Goal: Task Accomplishment & Management: Manage account settings

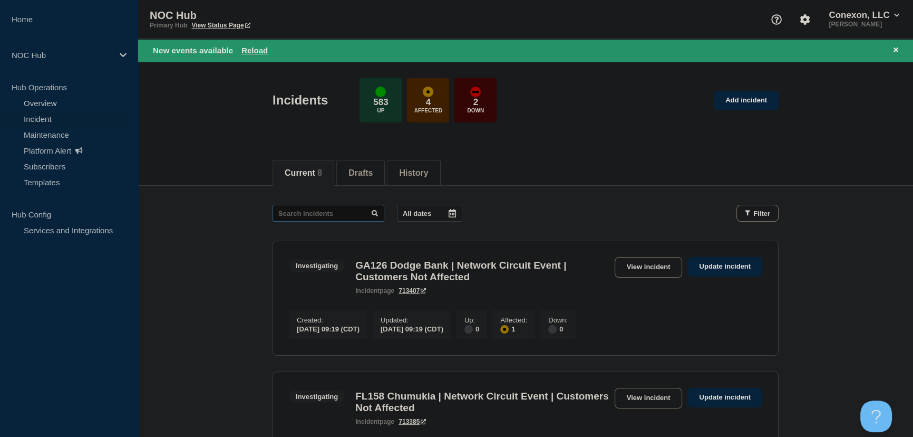
click at [349, 215] on input "text" at bounding box center [329, 213] width 112 height 17
type input "27746"
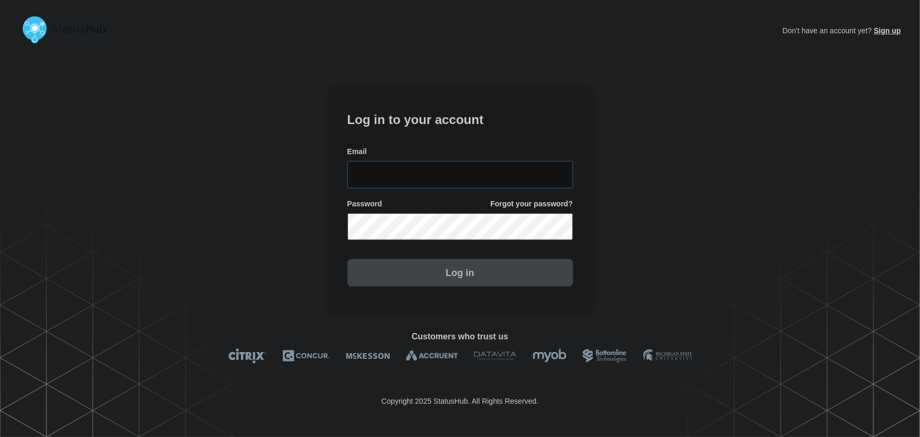
type input "[PERSON_NAME][EMAIL_ADDRESS][PERSON_NAME][DOMAIN_NAME]"
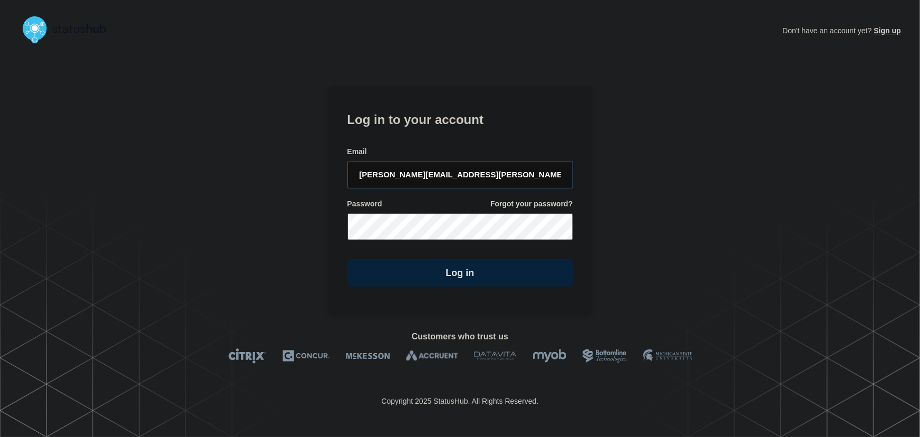
drag, startPoint x: 494, startPoint y: 177, endPoint x: 466, endPoint y: 137, distance: 49.0
click at [491, 174] on input "tyler.wolkey@conexon.us" at bounding box center [461, 174] width 226 height 27
click at [466, 136] on form "Log in to your account Email tyler.wolkey@conexon.us Password Forgot your passw…" at bounding box center [461, 198] width 226 height 178
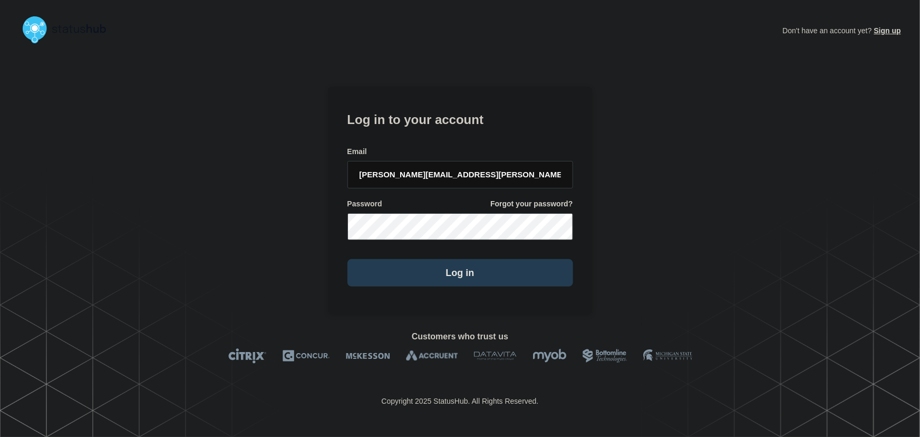
click at [488, 278] on button "Log in" at bounding box center [461, 272] width 226 height 27
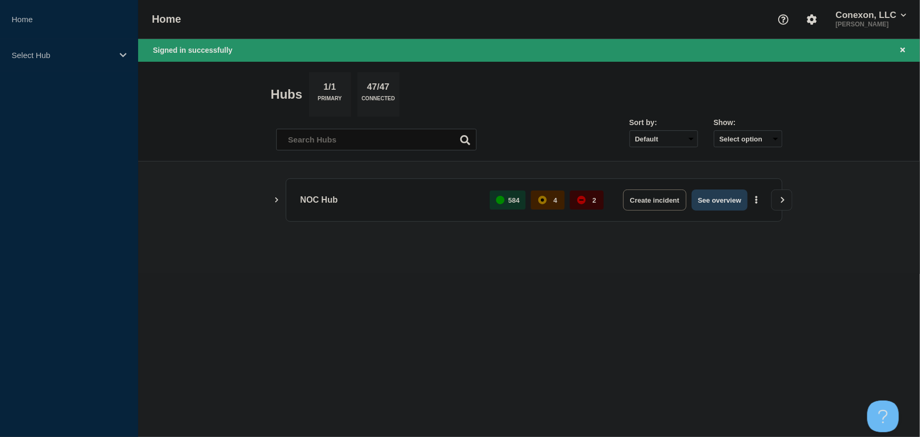
click at [735, 199] on button "See overview" at bounding box center [720, 199] width 56 height 21
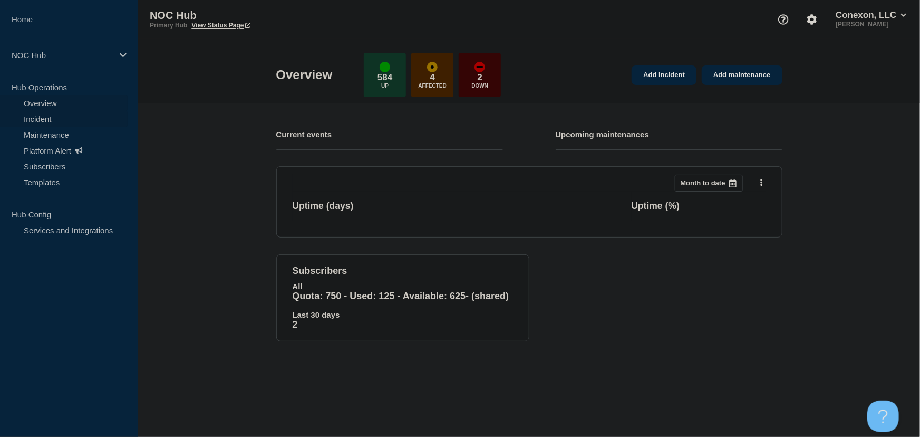
click at [47, 120] on link "Incident" at bounding box center [64, 119] width 128 height 16
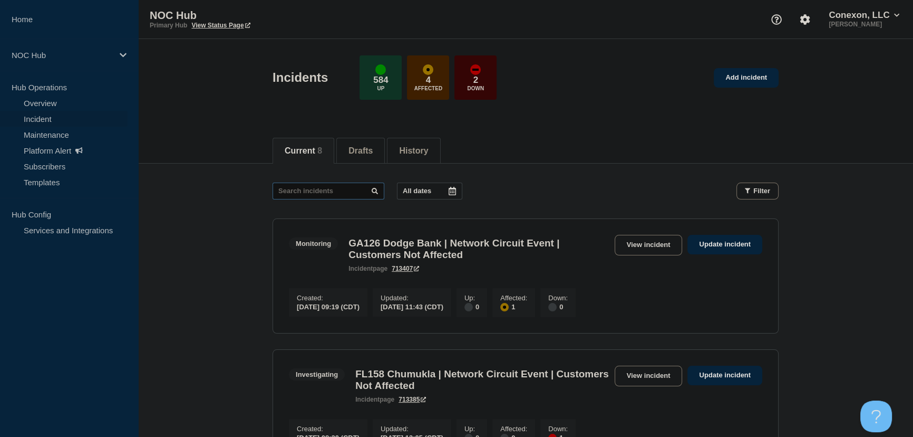
click at [318, 190] on input "text" at bounding box center [329, 190] width 112 height 17
type input "27746"
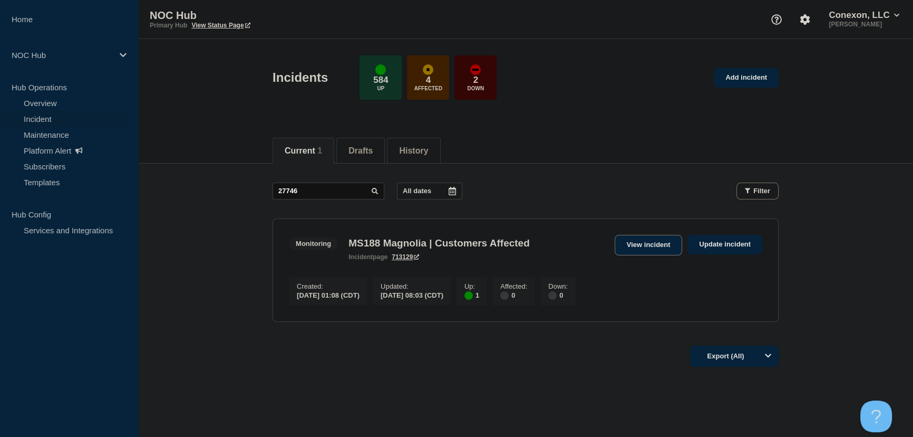
click at [631, 246] on link "View incident" at bounding box center [649, 245] width 68 height 21
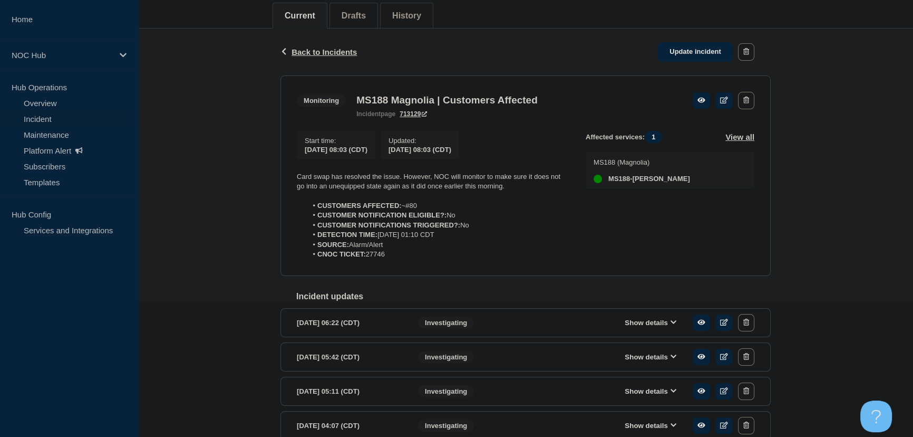
scroll to position [143, 0]
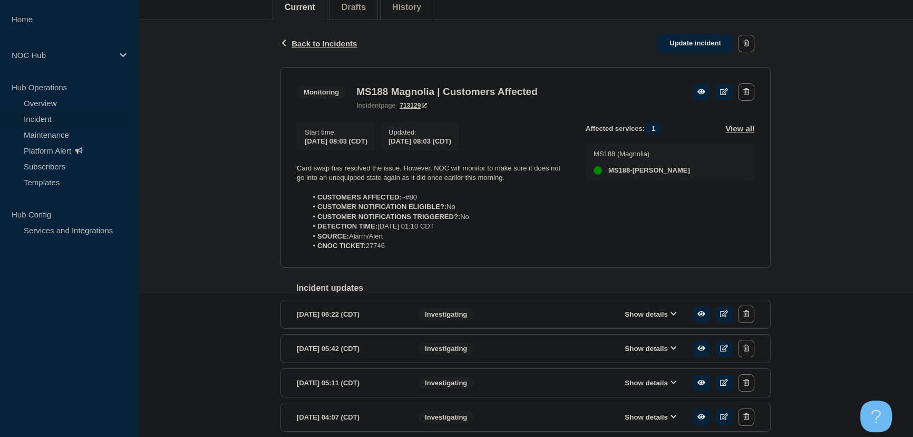
drag, startPoint x: 326, startPoint y: 224, endPoint x: 270, endPoint y: 174, distance: 75.1
click at [270, 174] on div "Back Back to Incidents Update incident Monitoring MS188 Magnolia | Customers Af…" at bounding box center [525, 276] width 775 height 513
copy div "Card swap has resolved the issue. However, NOC will monitor to make sure it doe…"
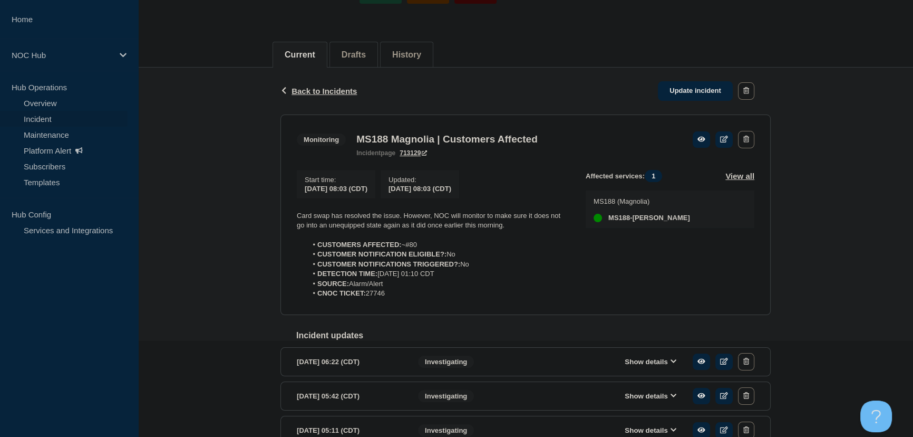
scroll to position [95, 0]
click at [684, 90] on link "Update incident" at bounding box center [695, 92] width 75 height 20
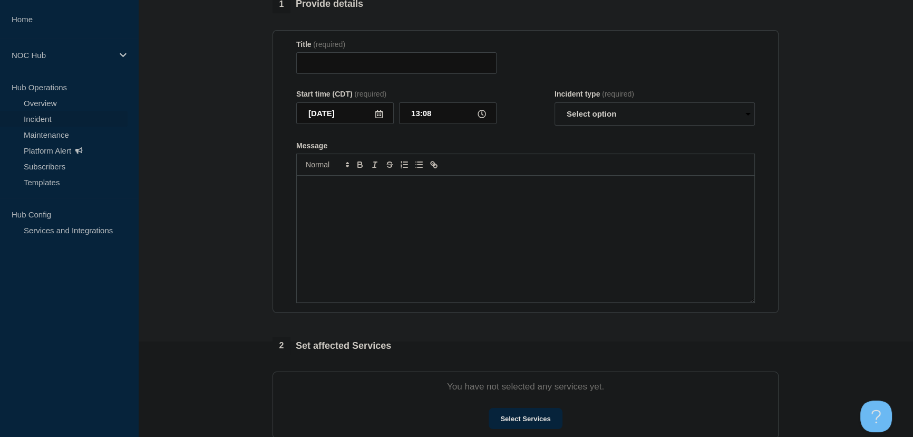
type input "MS188 Magnolia | Customers Affected"
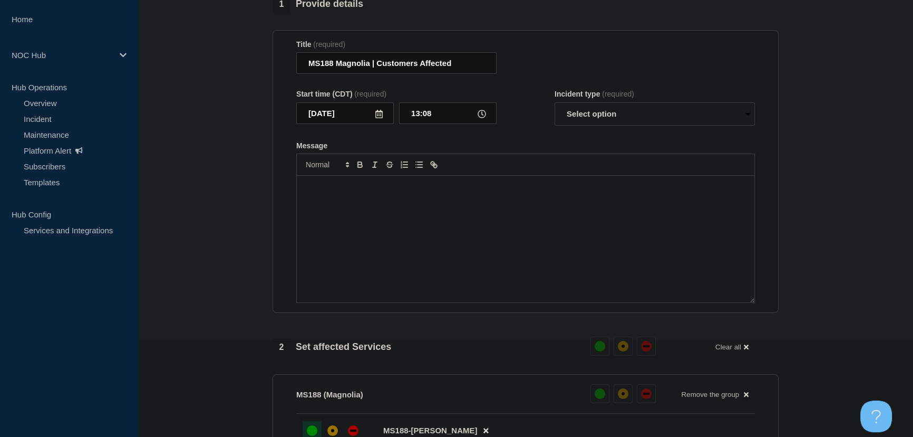
click at [431, 223] on div "Message" at bounding box center [526, 239] width 458 height 127
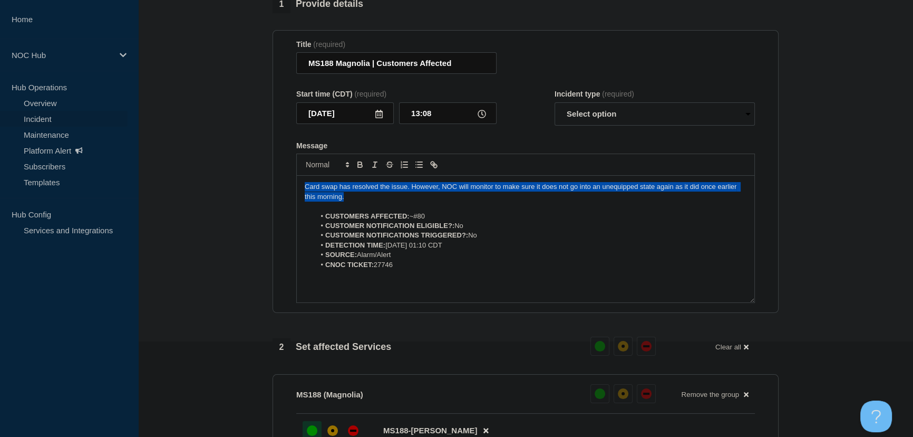
drag, startPoint x: 348, startPoint y: 219, endPoint x: 278, endPoint y: 194, distance: 74.6
click at [278, 194] on section "Title (required) MS188 Magnolia | Customers Affected Start time (CDT) (required…" at bounding box center [526, 171] width 506 height 283
click at [590, 126] on select "Select option Investigating Identified Monitoring Resolved" at bounding box center [655, 113] width 200 height 23
select select "resolved"
click at [555, 122] on select "Select option Investigating Identified Monitoring Resolved" at bounding box center [655, 113] width 200 height 23
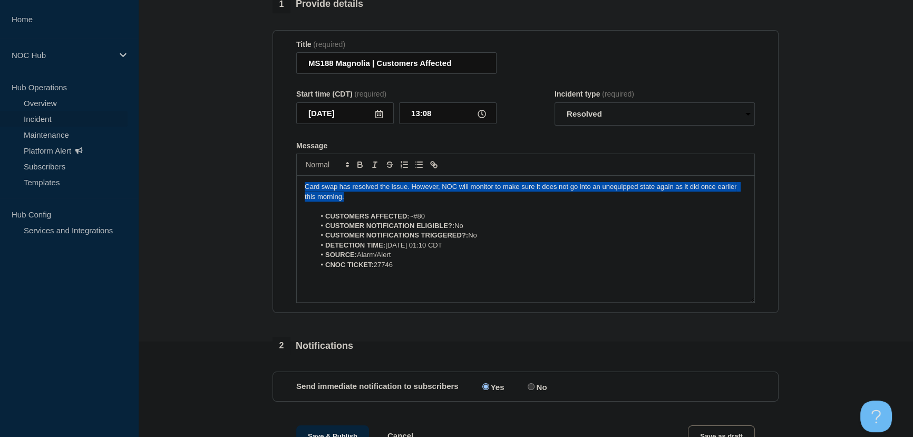
click at [377, 201] on p "Card swap has resolved the issue. However, NOC will monitor to make sure it doe…" at bounding box center [526, 192] width 442 height 20
drag, startPoint x: 357, startPoint y: 217, endPoint x: 270, endPoint y: 207, distance: 88.1
click at [270, 207] on div "1 Provide details Title (required) MS188 Magnolia | Customers Affected Start ti…" at bounding box center [526, 379] width 518 height 769
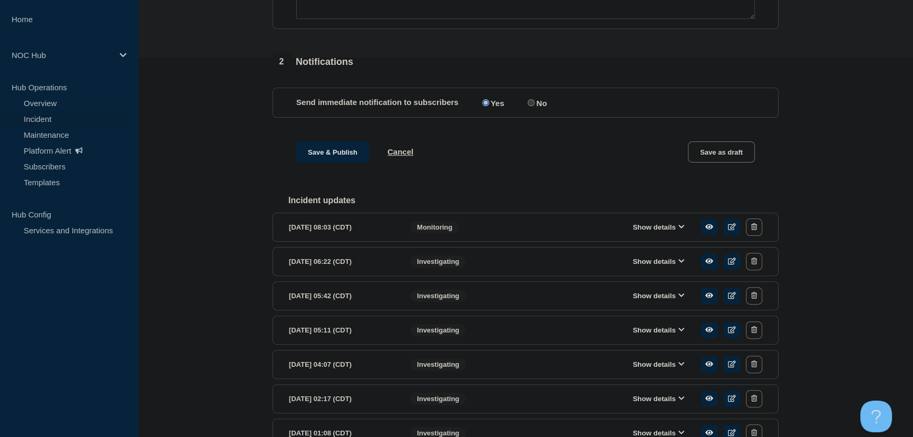
scroll to position [383, 0]
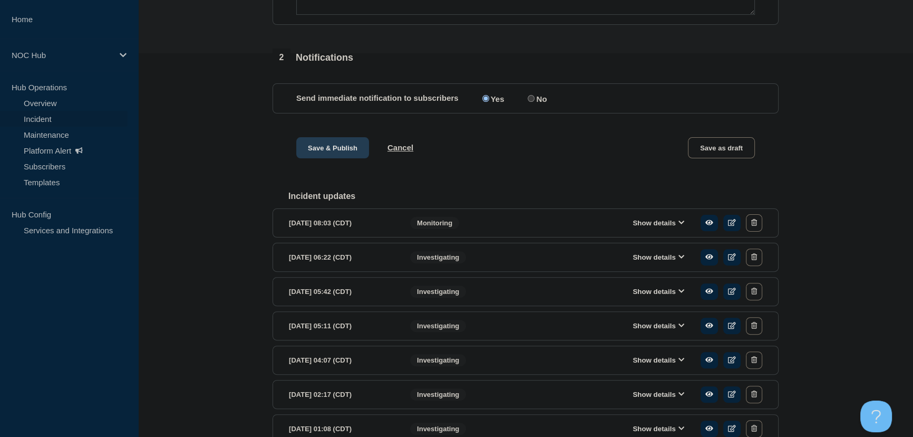
click at [333, 158] on button "Save & Publish" at bounding box center [332, 147] width 73 height 21
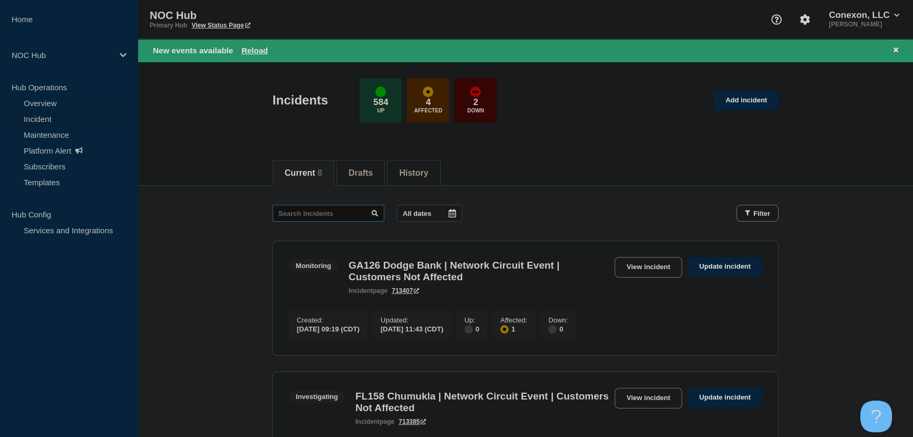
click at [304, 208] on input "text" at bounding box center [329, 213] width 112 height 17
type input "27790"
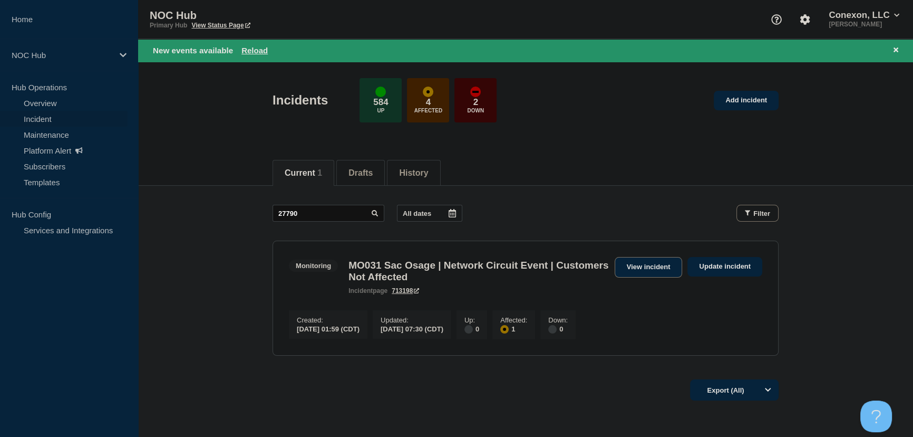
click at [639, 264] on link "View incident" at bounding box center [649, 267] width 68 height 21
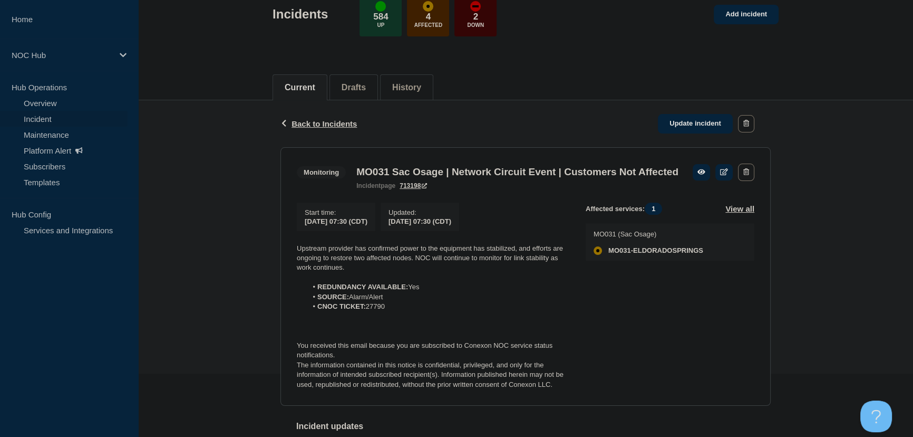
scroll to position [191, 0]
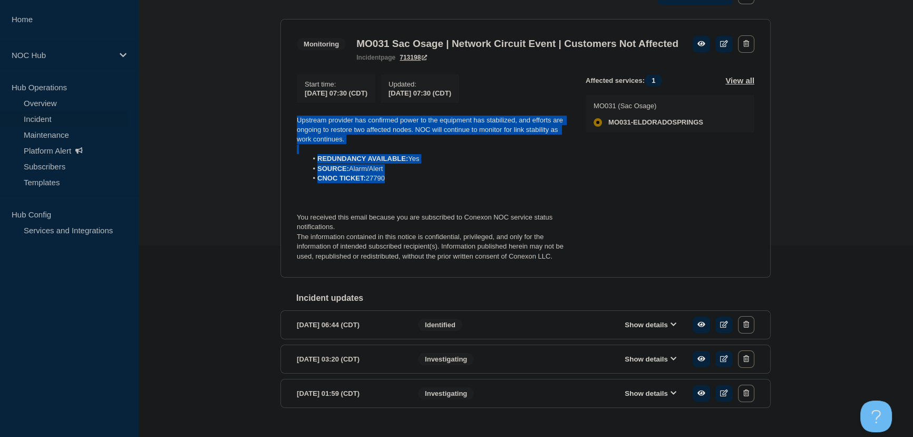
drag, startPoint x: 397, startPoint y: 195, endPoint x: 256, endPoint y: 141, distance: 150.9
click at [256, 141] on div "Back Back to Incidents Update incident Monitoring MO031 Sac Osage | Network Cir…" at bounding box center [525, 206] width 775 height 469
copy div "Upstream provider has confirmed power to the equipment has stabilized, and effo…"
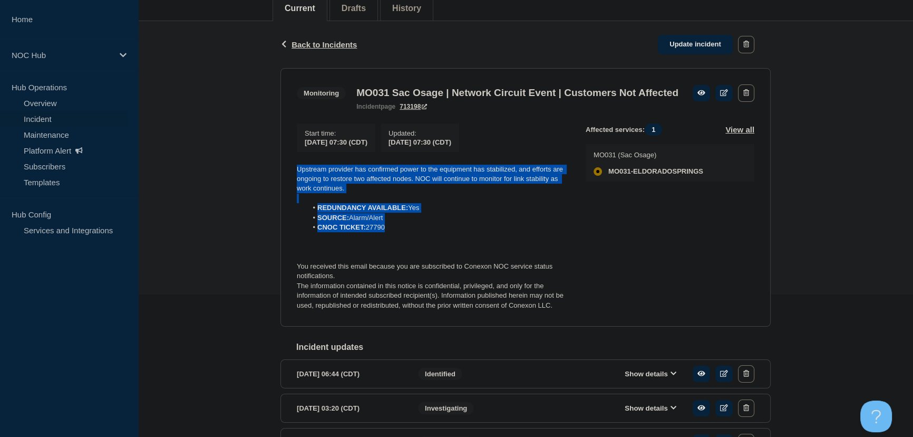
scroll to position [95, 0]
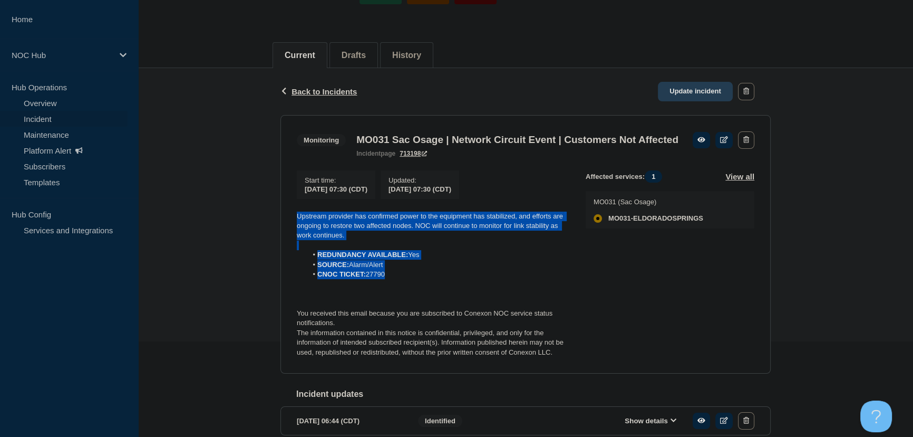
click at [684, 88] on link "Update incident" at bounding box center [695, 92] width 75 height 20
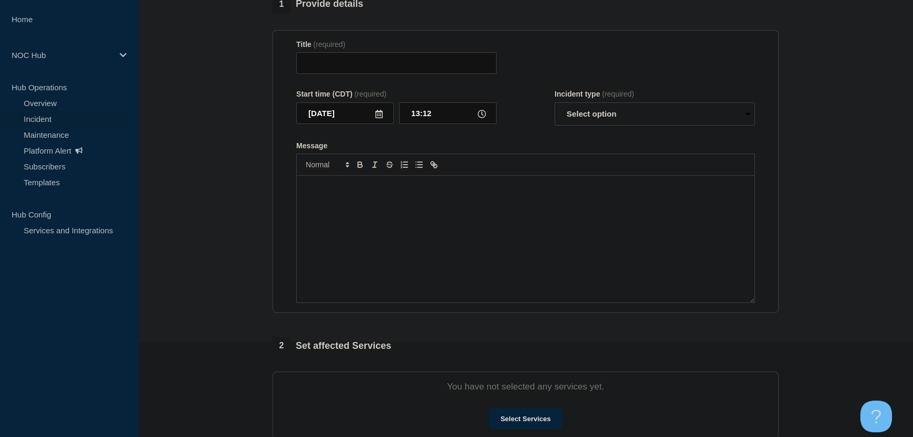
type input "MO031 Sac Osage | Network Circuit Event | Customers Not Affected"
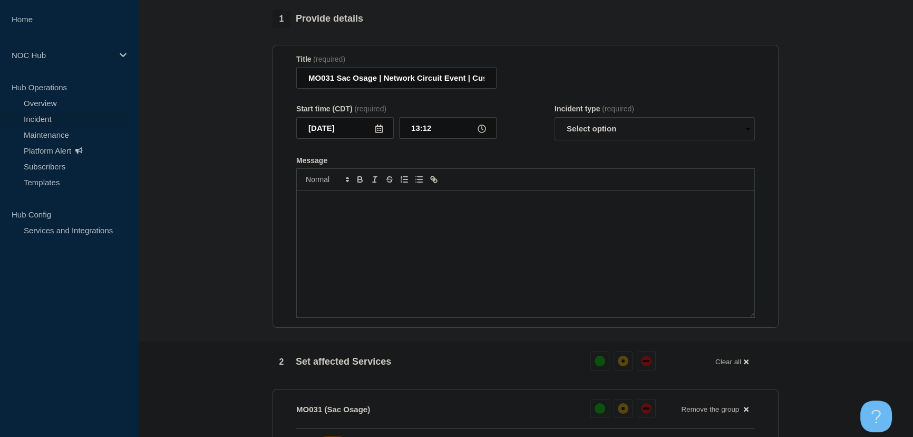
click at [383, 206] on p "Message" at bounding box center [526, 201] width 442 height 9
paste div "Message"
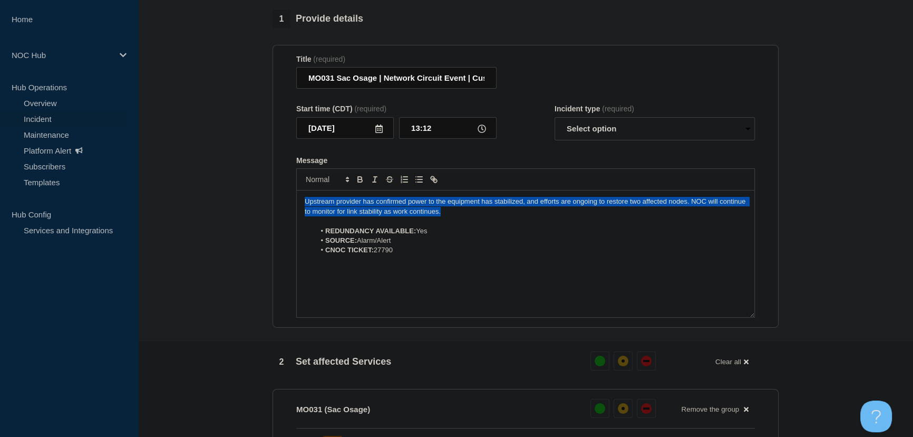
drag, startPoint x: 401, startPoint y: 220, endPoint x: 261, endPoint y: 198, distance: 141.5
click at [261, 198] on section "1 Provide details Title (required) MO031 Sac Osage | Network Circuit Event | Cu…" at bounding box center [525, 434] width 775 height 848
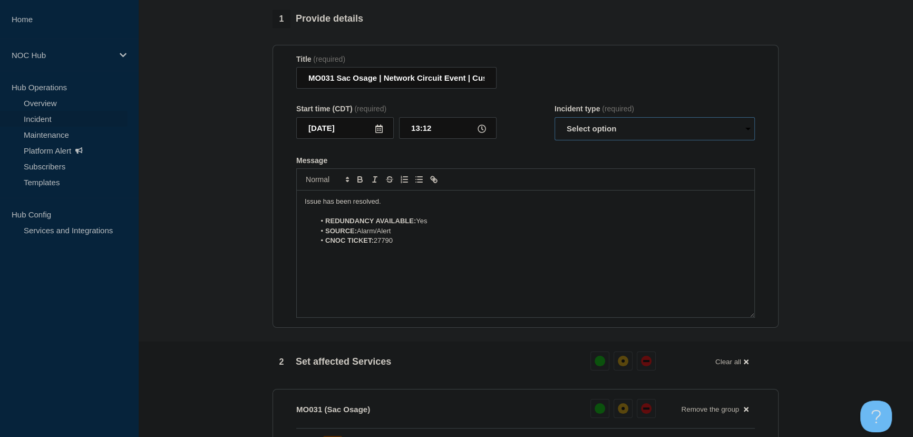
click at [612, 134] on select "Select option Investigating Identified Monitoring Resolved" at bounding box center [655, 128] width 200 height 23
select select "resolved"
click at [555, 122] on select "Select option Investigating Identified Monitoring Resolved" at bounding box center [655, 128] width 200 height 23
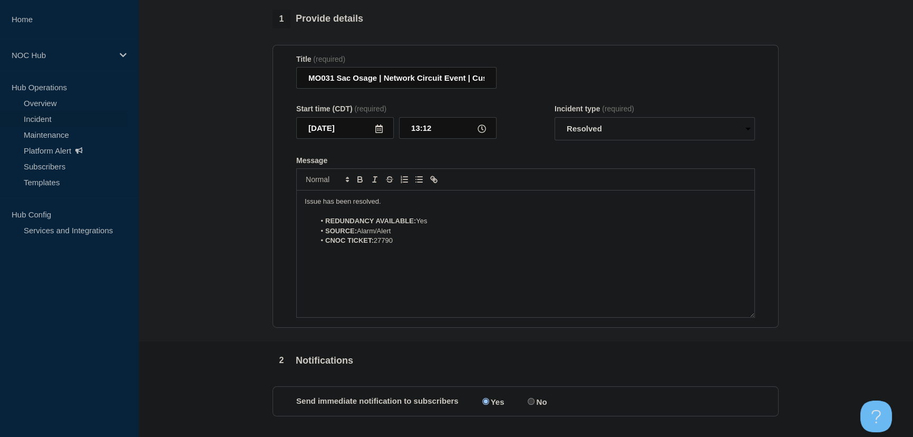
click at [541, 158] on form "Title (required) MO031 Sac Osage | Network Circuit Event | Customers Not Affect…" at bounding box center [525, 186] width 459 height 263
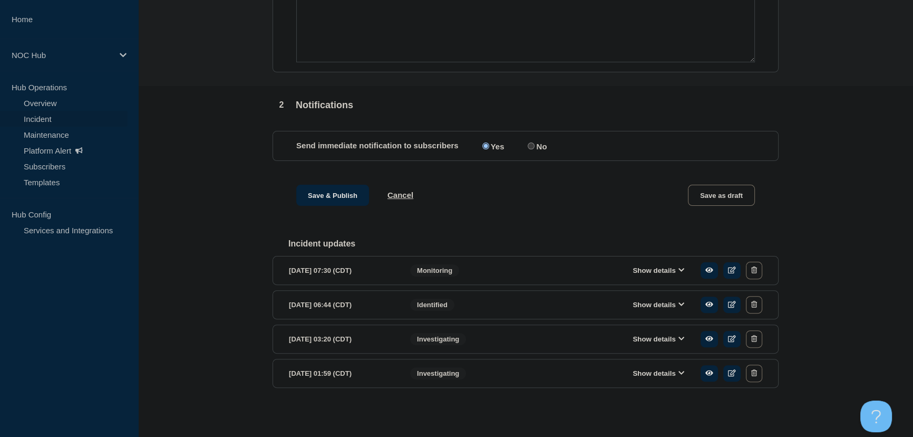
scroll to position [357, 0]
click at [321, 197] on button "Save & Publish" at bounding box center [332, 195] width 73 height 21
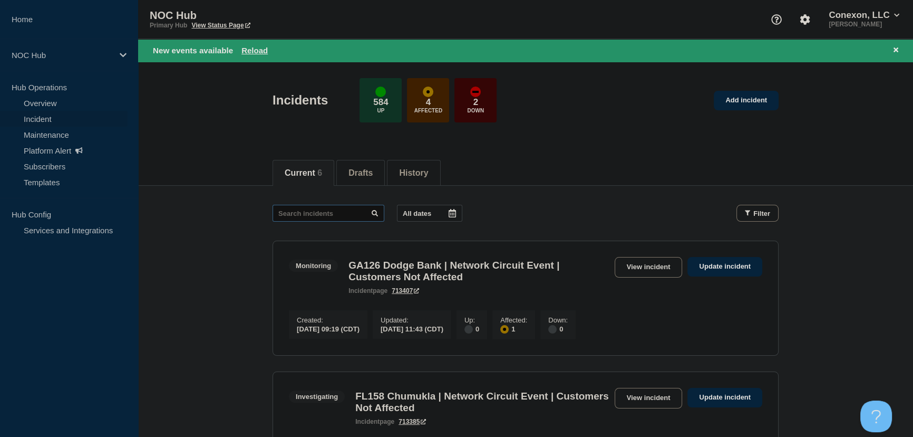
click at [302, 210] on input "text" at bounding box center [329, 213] width 112 height 17
type input "27790"
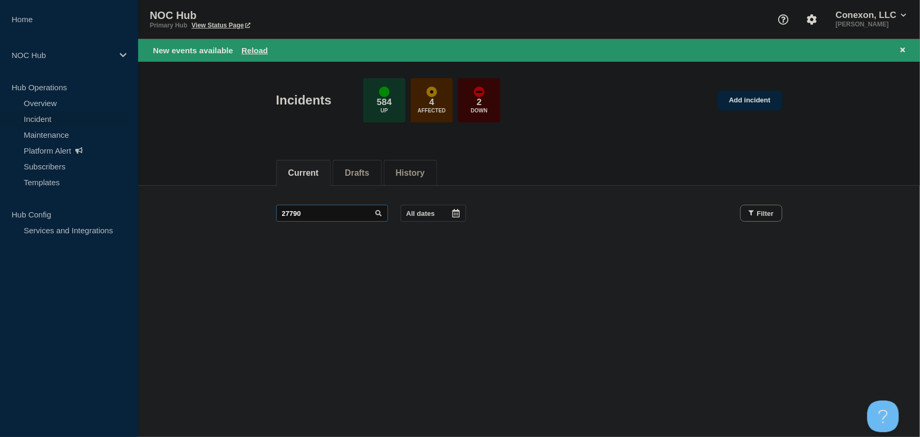
drag, startPoint x: 305, startPoint y: 210, endPoint x: 230, endPoint y: 211, distance: 74.4
click at [230, 211] on main "27790 All dates Filter" at bounding box center [529, 213] width 782 height 55
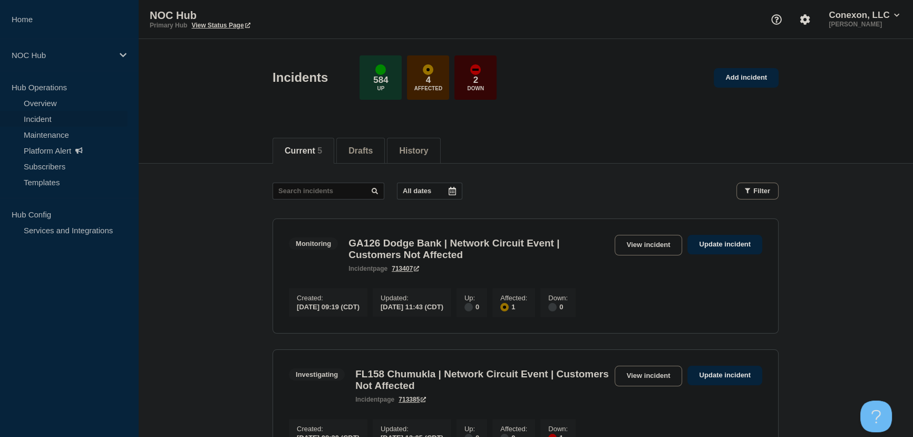
drag, startPoint x: 197, startPoint y: 237, endPoint x: 176, endPoint y: 70, distance: 168.5
